Goal: Complete application form

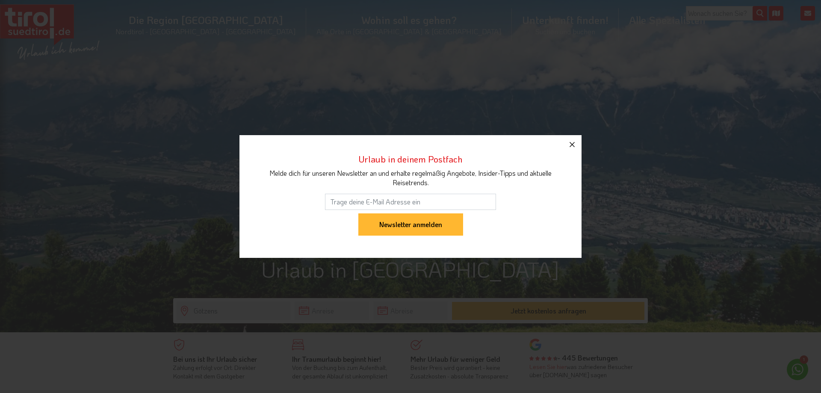
click at [574, 142] on icon "button" at bounding box center [572, 144] width 10 height 10
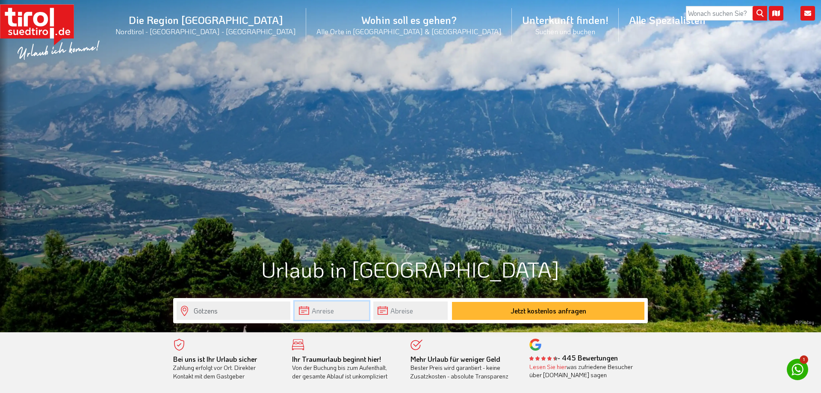
click at [332, 309] on input "text" at bounding box center [332, 311] width 74 height 18
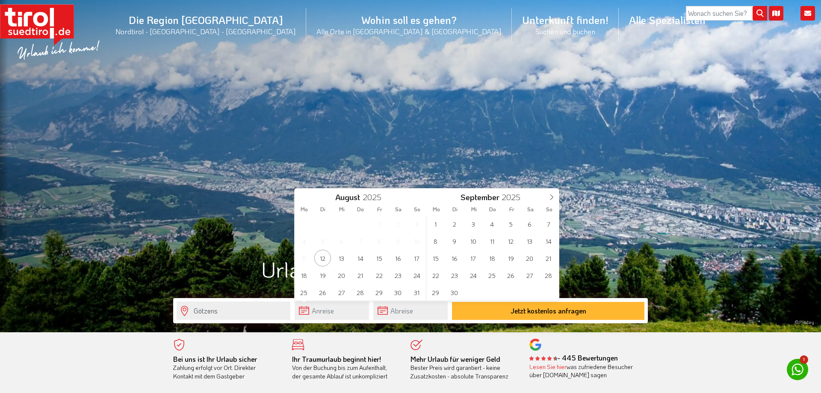
click at [387, 280] on div "28 29 30 31 1 2 3 4 5 6 7 8 9 10 11 12 13 14 15 16 17 18 19 20 21 22 23 24 25 2…" at bounding box center [361, 258] width 132 height 86
click at [384, 278] on span "22" at bounding box center [379, 275] width 17 height 17
click at [416, 275] on span "24" at bounding box center [417, 275] width 17 height 17
type input "[DATE]"
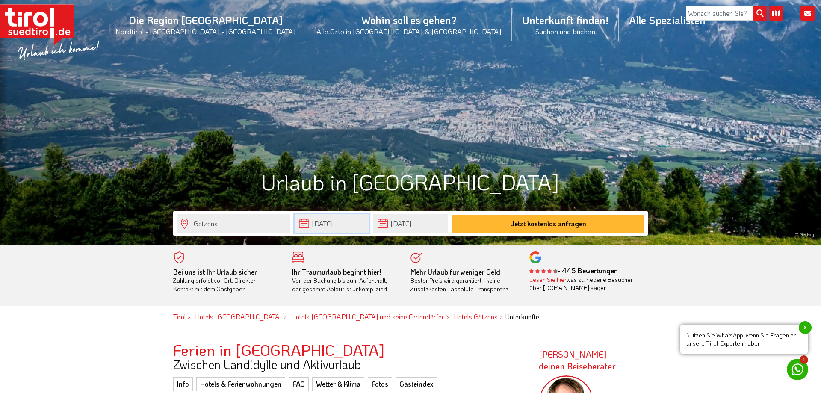
scroll to position [175, 0]
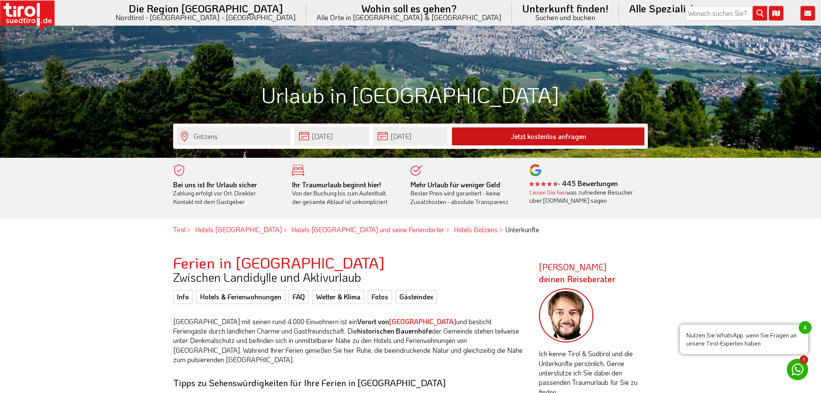
click at [556, 135] on button "Jetzt kostenlos anfragen" at bounding box center [548, 136] width 193 height 18
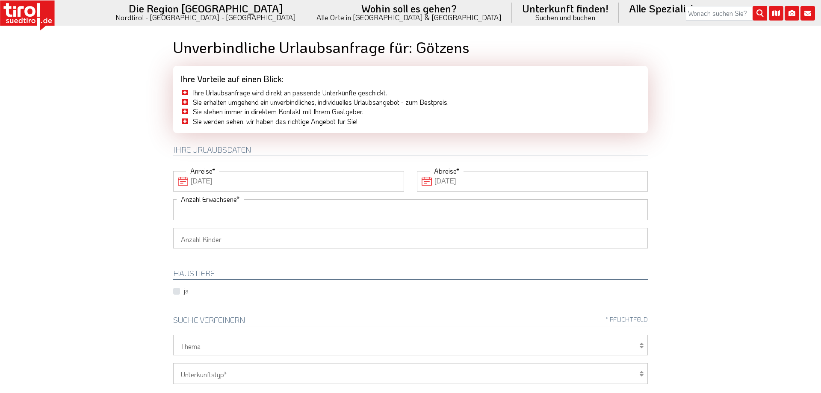
click at [209, 213] on input "Anzahl Erwachsene" at bounding box center [410, 209] width 475 height 21
type input "2"
click at [173, 228] on select "1 2 3 4 5 6" at bounding box center [410, 238] width 475 height 21
select select "1"
click option "1" at bounding box center [0, 0] width 0 height 0
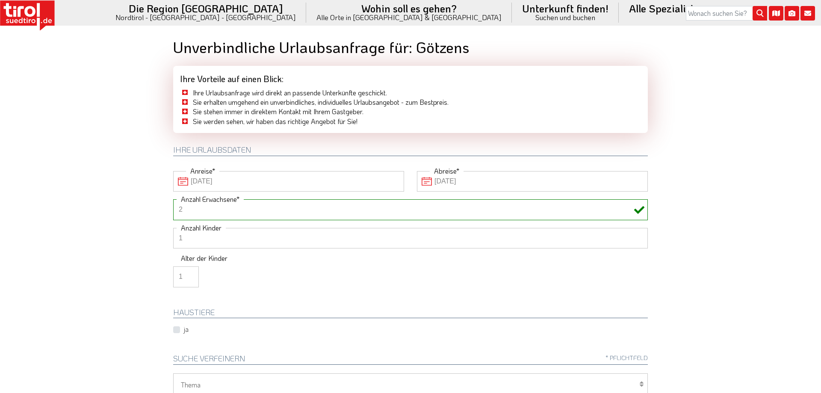
click at [188, 277] on input "1" at bounding box center [186, 277] width 26 height 21
click at [188, 277] on input "2" at bounding box center [186, 277] width 26 height 21
click at [188, 277] on input "3" at bounding box center [186, 277] width 26 height 21
click at [188, 277] on input "4" at bounding box center [186, 277] width 26 height 21
click at [188, 277] on input "5" at bounding box center [186, 277] width 26 height 21
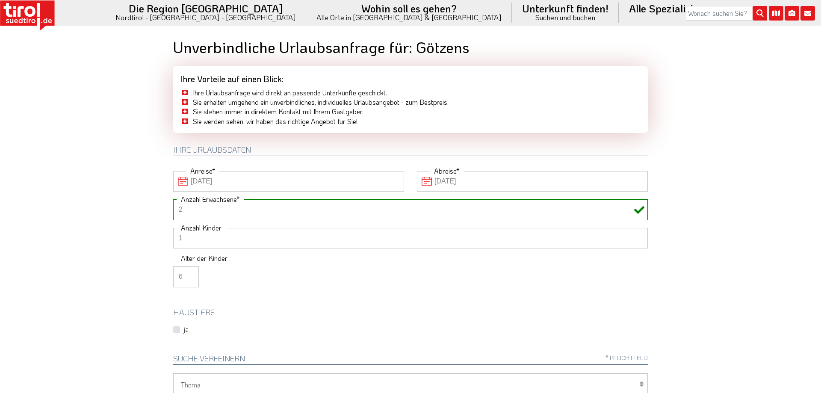
click at [188, 275] on input "6" at bounding box center [186, 277] width 26 height 21
click at [188, 275] on input "7" at bounding box center [186, 277] width 26 height 21
click at [188, 275] on input "8" at bounding box center [186, 277] width 26 height 21
click at [188, 275] on input "9" at bounding box center [186, 277] width 26 height 21
type input "10"
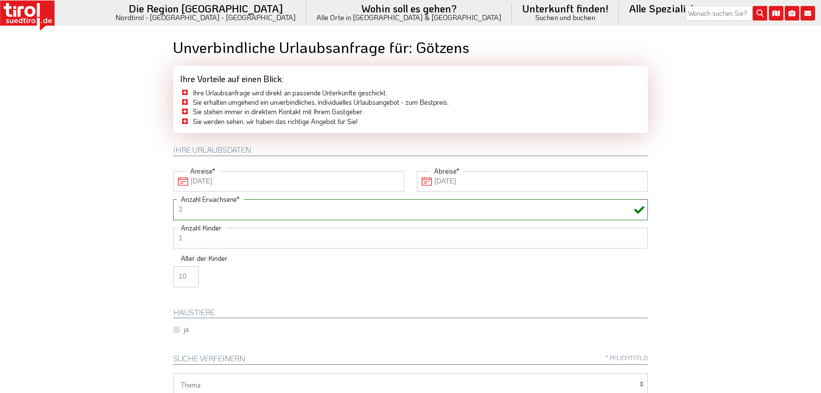
click at [188, 275] on input "10" at bounding box center [186, 277] width 26 height 21
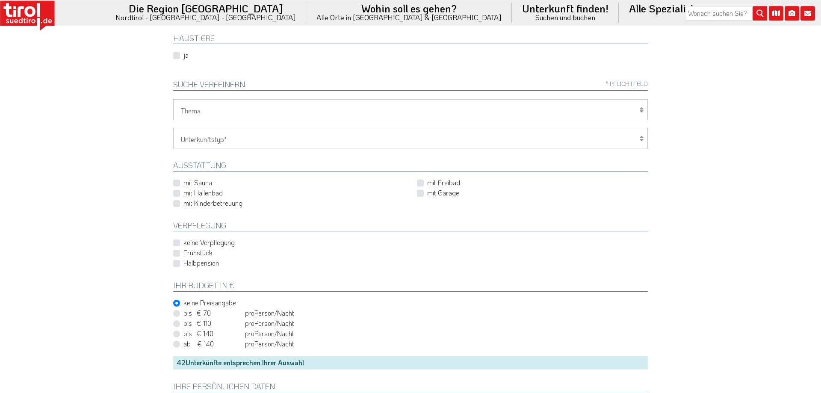
scroll to position [305, 0]
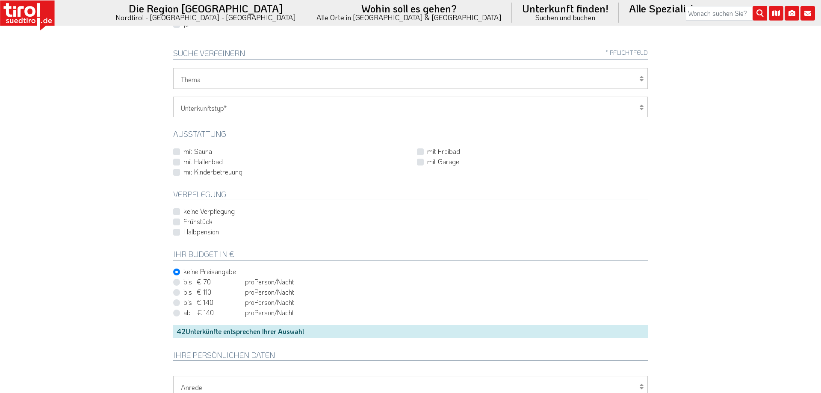
click at [184, 283] on label "bis € 70 bis CHF 65 pro Person Einheit /Nacht" at bounding box center [239, 281] width 111 height 9
click at [176, 283] on input "bis € 70 bis CHF 65 pro Person Einheit /Nacht" at bounding box center [412, 282] width 475 height 6
radio input "true"
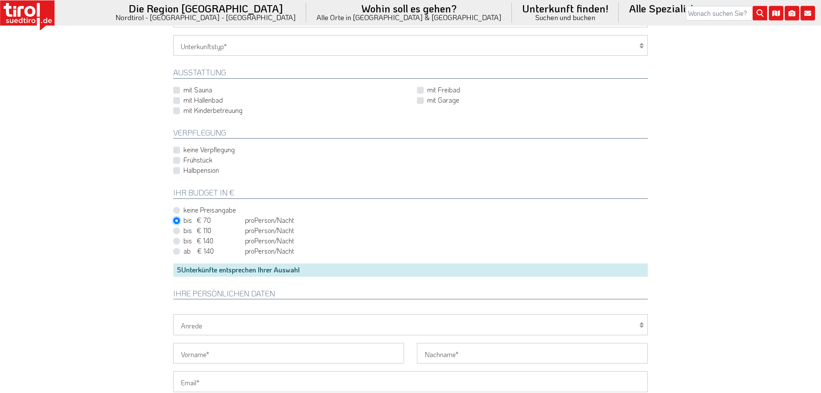
scroll to position [393, 0]
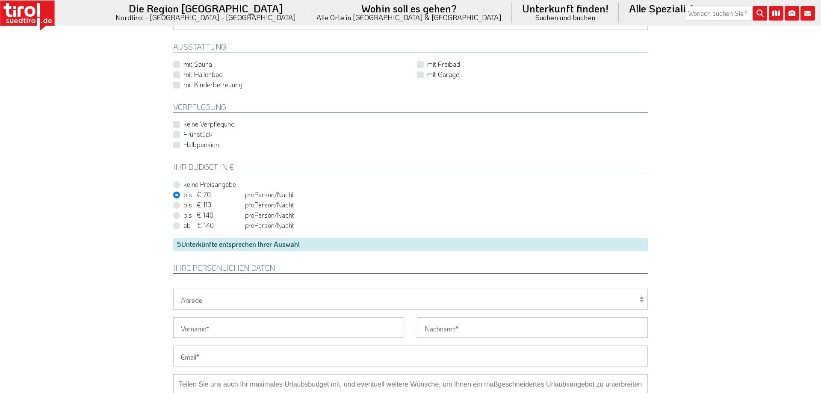
click at [173, 289] on select "Herr Frau Familie" at bounding box center [410, 299] width 475 height 21
click at [356, 295] on select "Herr Frau Familie" at bounding box center [410, 299] width 475 height 21
click at [283, 326] on input "Vorname" at bounding box center [288, 327] width 231 height 21
type input "[PERSON_NAME]"
type input "Oberbeck"
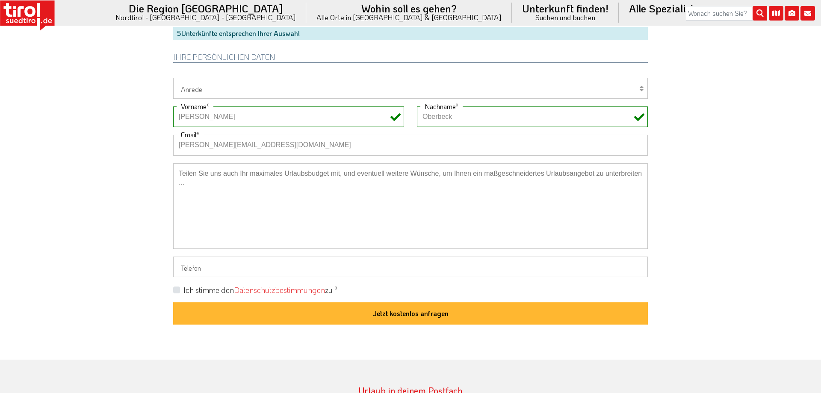
scroll to position [611, 0]
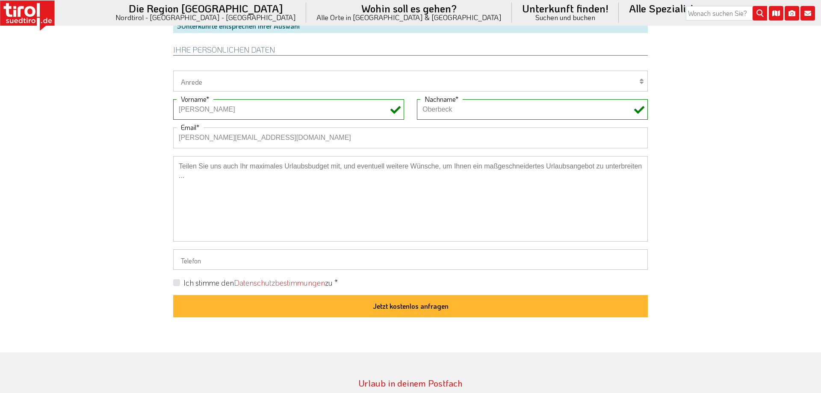
type input "[PERSON_NAME][EMAIL_ADDRESS][DOMAIN_NAME]"
click at [184, 280] on label "Ich stimme den Datenschutzbestimmungen zu *" at bounding box center [261, 283] width 154 height 11
click at [175, 280] on input "Ich stimme den Datenschutzbestimmungen zu *" at bounding box center [412, 283] width 475 height 6
checkbox input "true"
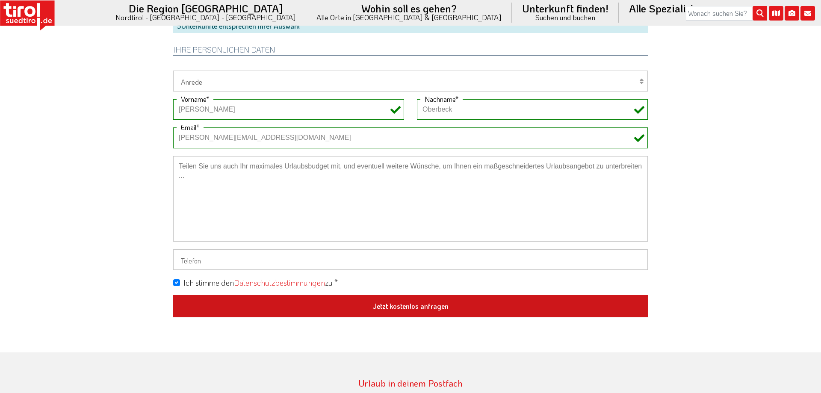
click at [369, 308] on button "Jetzt kostenlos anfragen" at bounding box center [410, 306] width 475 height 22
